Goal: Transaction & Acquisition: Purchase product/service

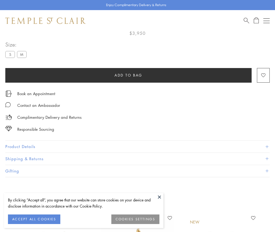
click at [128, 74] on span "Add to bag" at bounding box center [129, 75] width 28 height 6
